Goal: Find specific page/section: Find specific page/section

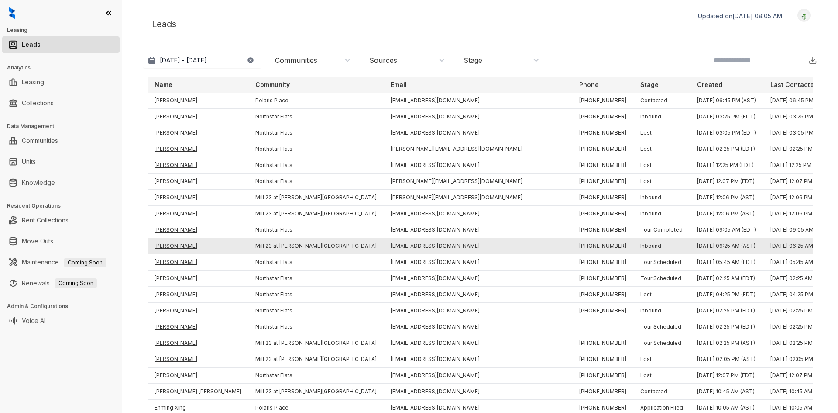
drag, startPoint x: 172, startPoint y: 259, endPoint x: 172, endPoint y: 253, distance: 5.7
click at [172, 259] on td "[PERSON_NAME]" at bounding box center [198, 262] width 101 height 16
click at [171, 243] on td "[PERSON_NAME]" at bounding box center [198, 246] width 101 height 16
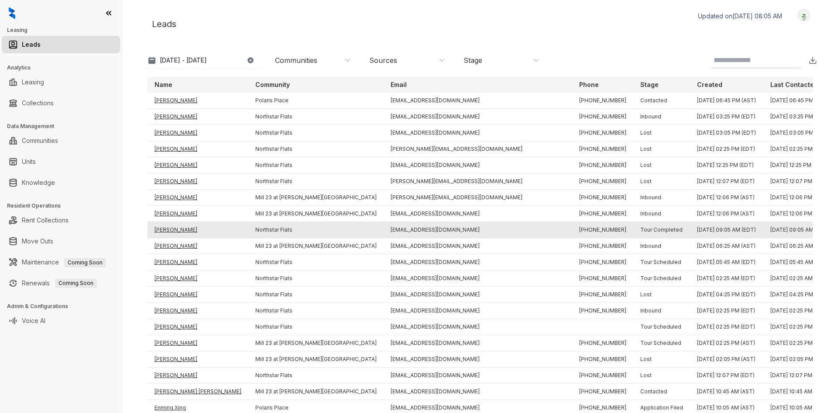
click at [170, 231] on td "[PERSON_NAME]" at bounding box center [198, 230] width 101 height 16
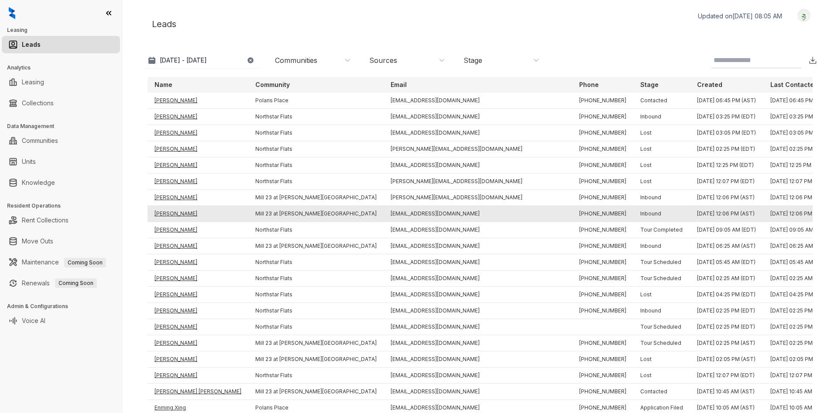
click at [172, 213] on td "[PERSON_NAME]" at bounding box center [198, 214] width 101 height 16
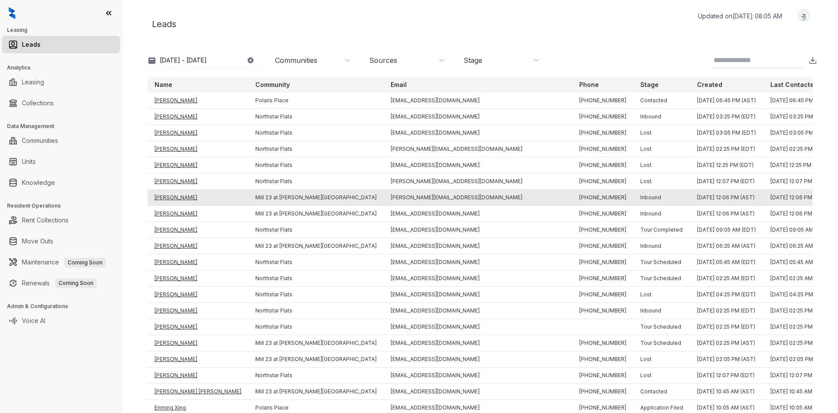
click at [171, 199] on td "[PERSON_NAME]" at bounding box center [198, 197] width 101 height 16
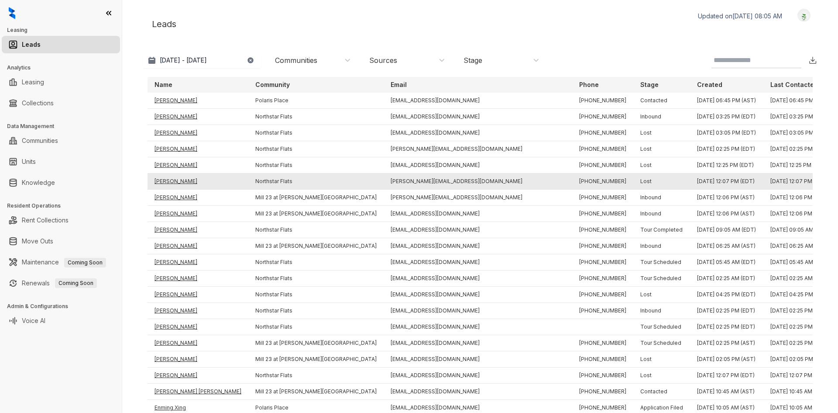
click at [172, 175] on td "[PERSON_NAME]" at bounding box center [198, 181] width 101 height 16
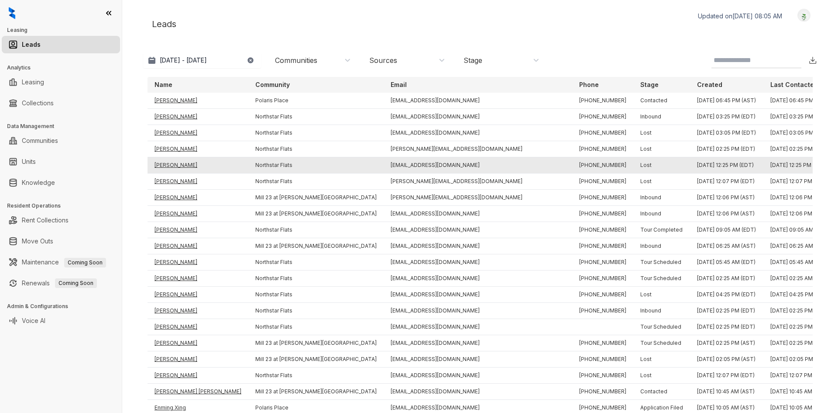
click at [171, 164] on td "[PERSON_NAME]" at bounding box center [198, 165] width 101 height 16
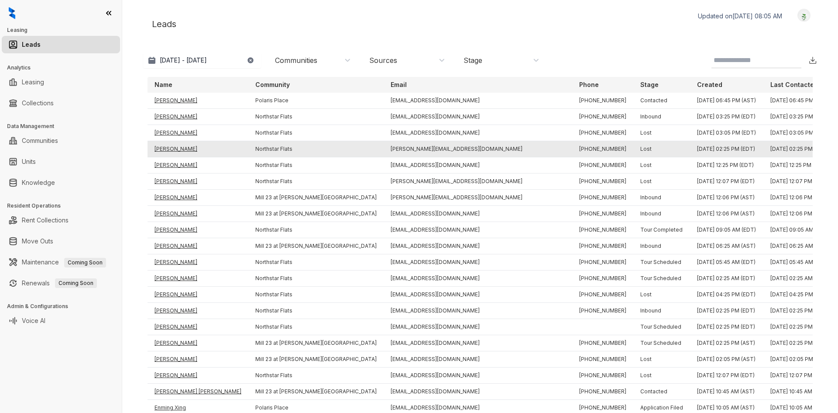
click at [170, 148] on td "[PERSON_NAME]" at bounding box center [198, 149] width 101 height 16
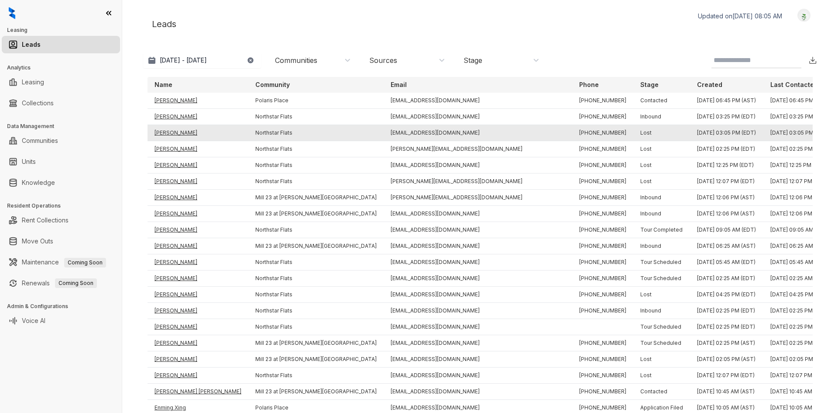
click at [168, 134] on td "[PERSON_NAME]" at bounding box center [198, 133] width 101 height 16
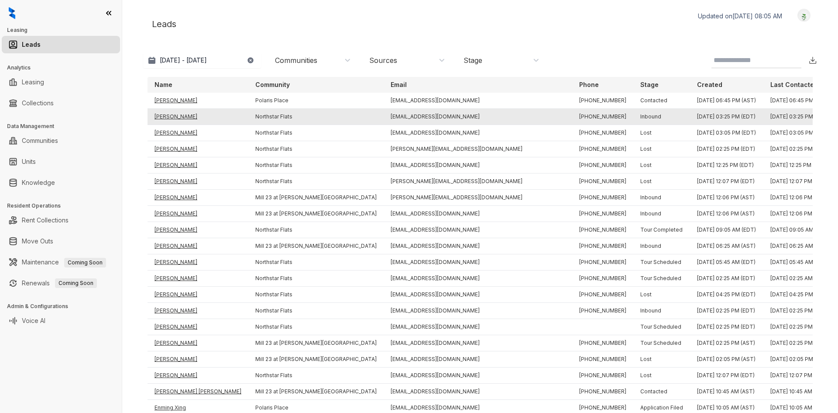
click at [168, 114] on td "[PERSON_NAME]" at bounding box center [198, 117] width 101 height 16
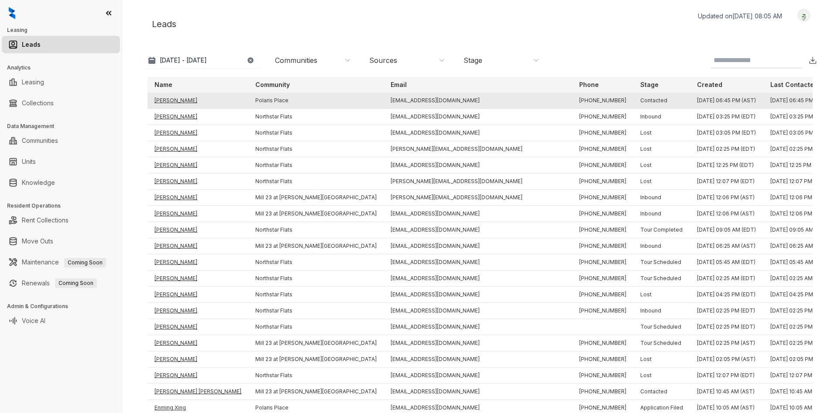
click at [168, 98] on td "[PERSON_NAME]" at bounding box center [198, 101] width 101 height 16
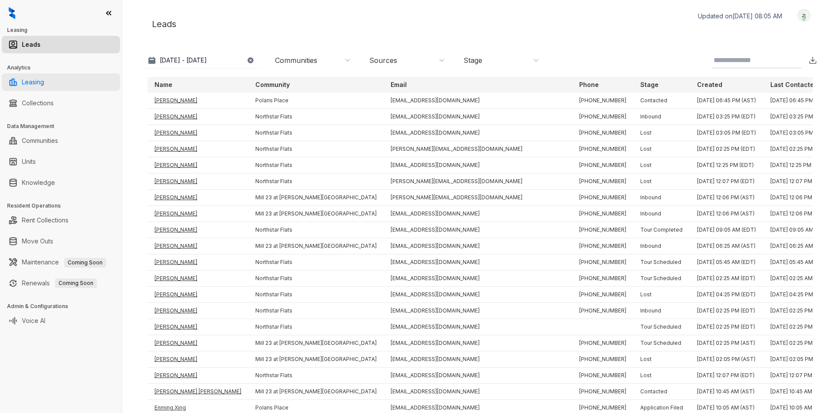
click at [44, 81] on link "Leasing" at bounding box center [33, 81] width 22 height 17
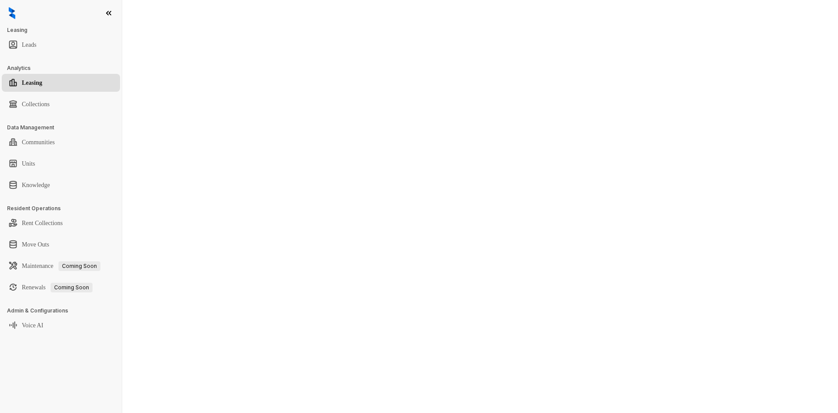
select select "******"
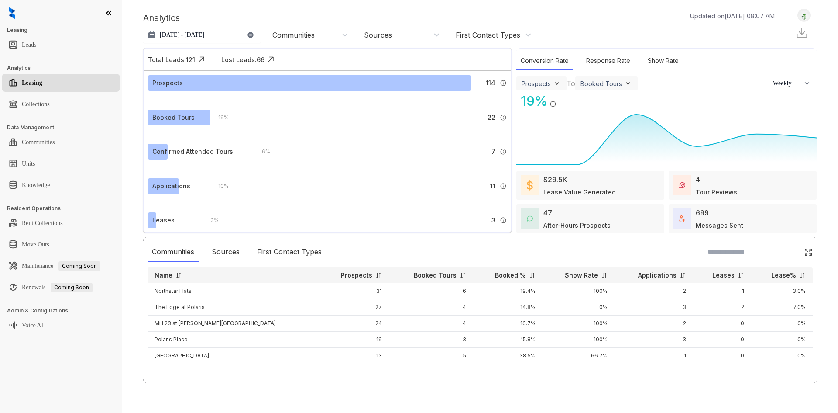
click at [533, 244] on div "Communities Sources First Contact Types" at bounding box center [480, 252] width 665 height 20
click at [687, 188] on div at bounding box center [682, 185] width 18 height 20
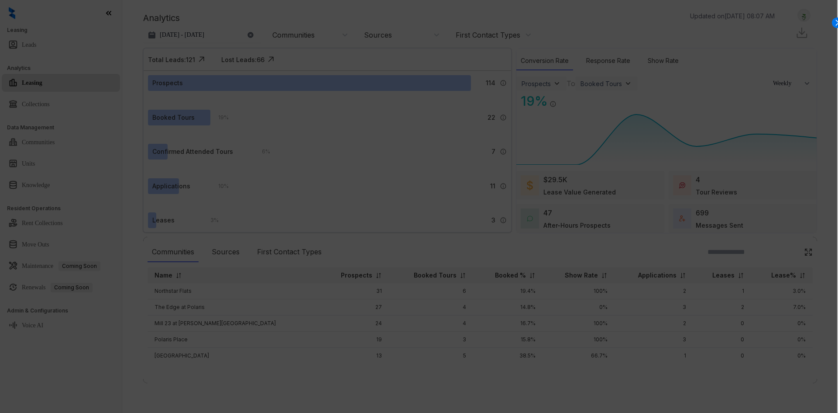
select select "******"
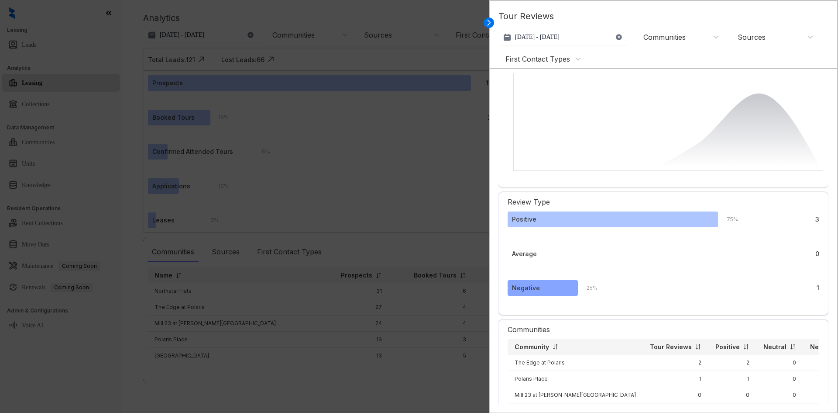
scroll to position [107, 0]
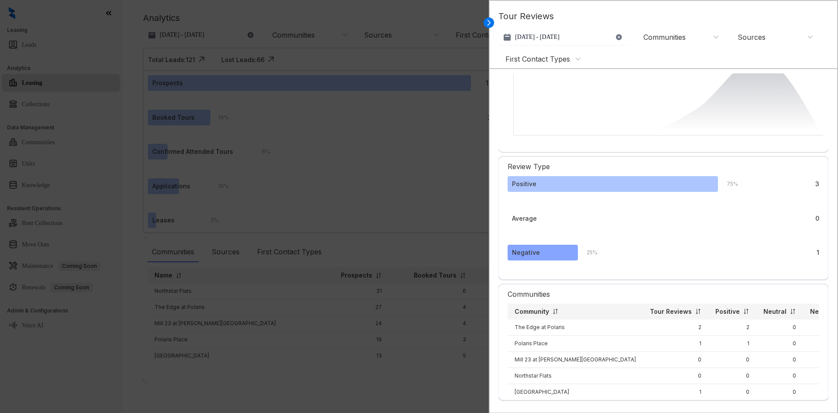
click at [556, 244] on div "Negative 25 % 1" at bounding box center [664, 252] width 312 height 16
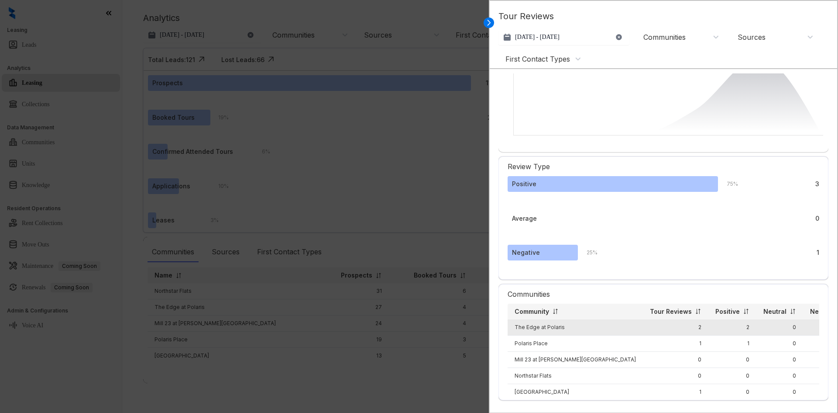
click at [591, 319] on td "The Edge at Polaris" at bounding box center [575, 327] width 135 height 16
click at [540, 319] on td "The Edge at Polaris" at bounding box center [575, 327] width 135 height 16
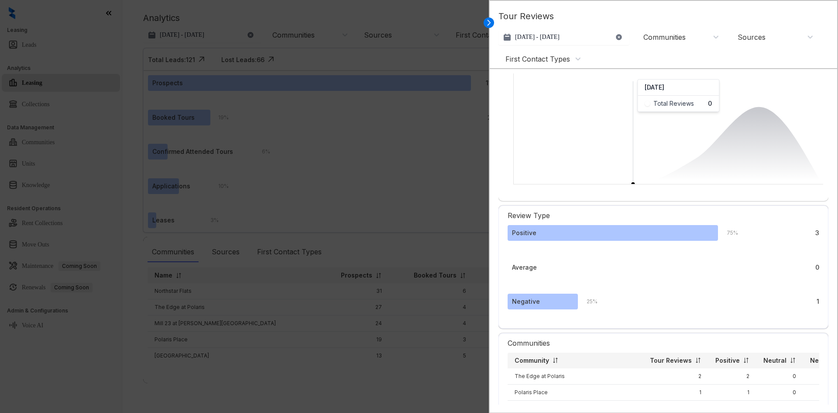
scroll to position [0, 0]
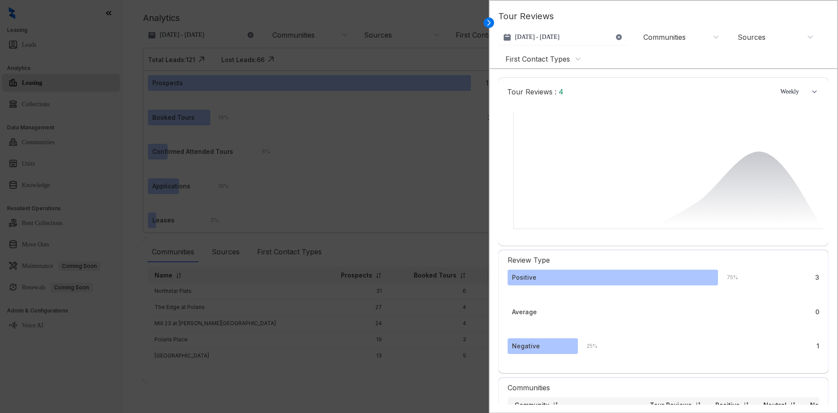
click at [440, 181] on div at bounding box center [419, 206] width 838 height 413
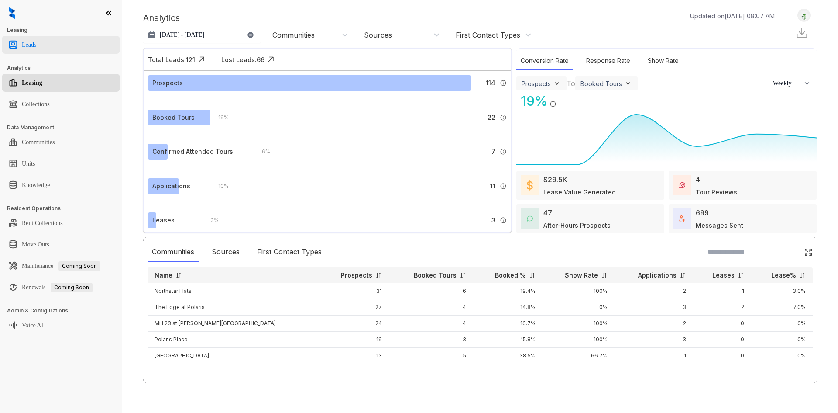
click at [30, 45] on link "Leads" at bounding box center [29, 44] width 14 height 17
